Goal: Navigation & Orientation: Go to known website

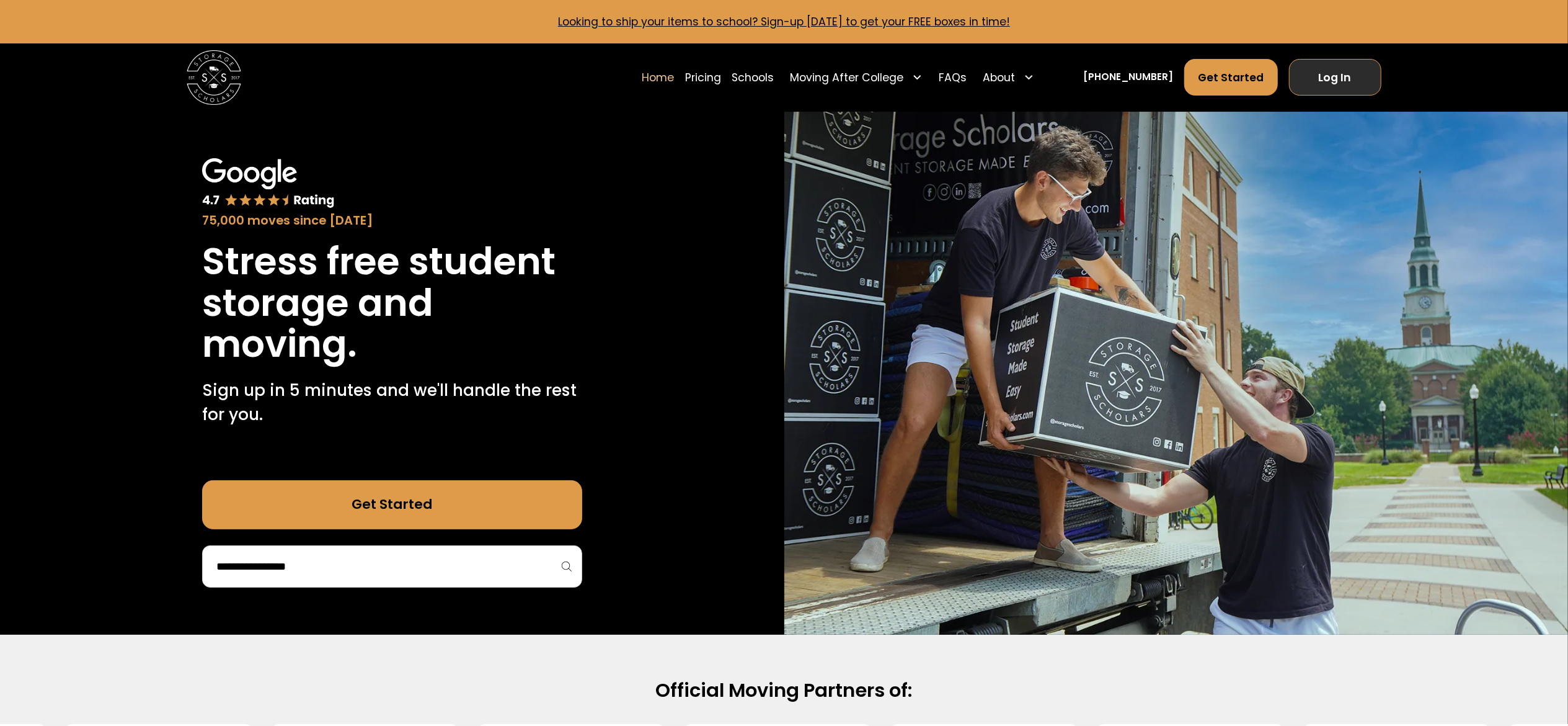
click at [1345, 71] on link "Log In" at bounding box center [1335, 77] width 92 height 37
drag, startPoint x: 1325, startPoint y: 72, endPoint x: 1314, endPoint y: 20, distance: 53.2
click at [1325, 72] on link "Log In" at bounding box center [1335, 77] width 92 height 37
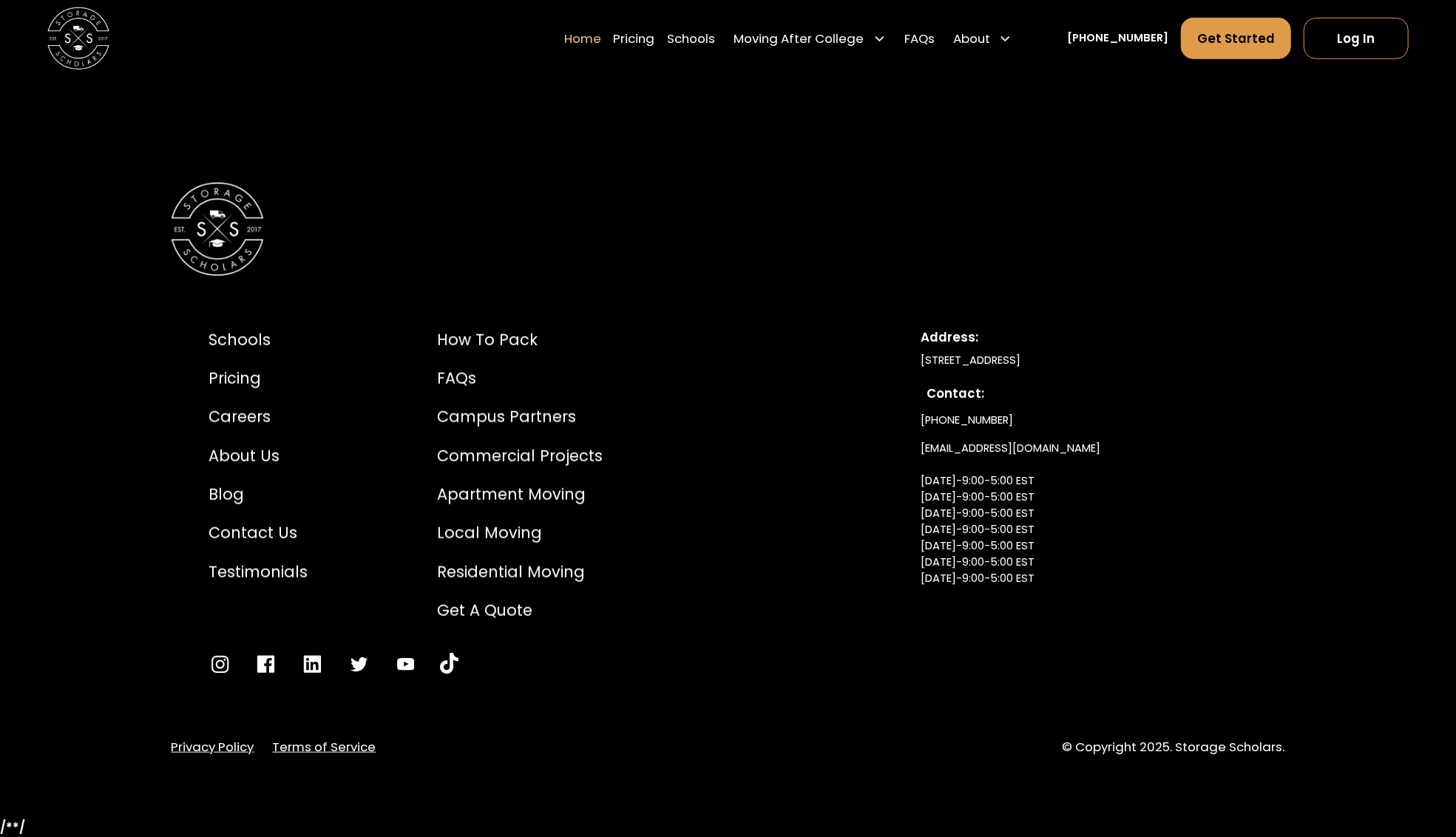
scroll to position [5210, 0]
